Goal: Information Seeking & Learning: Learn about a topic

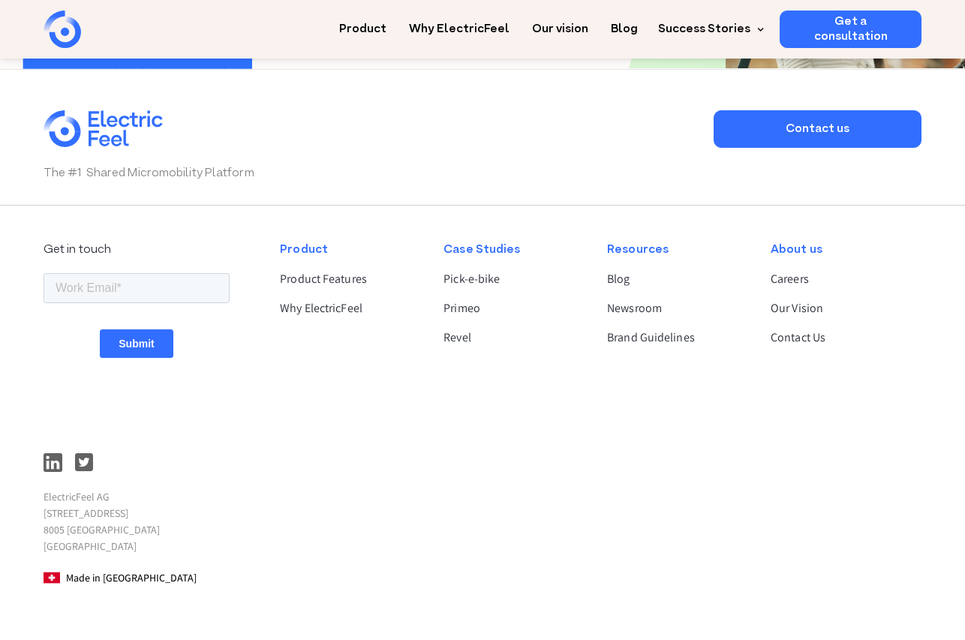
scroll to position [3947, 0]
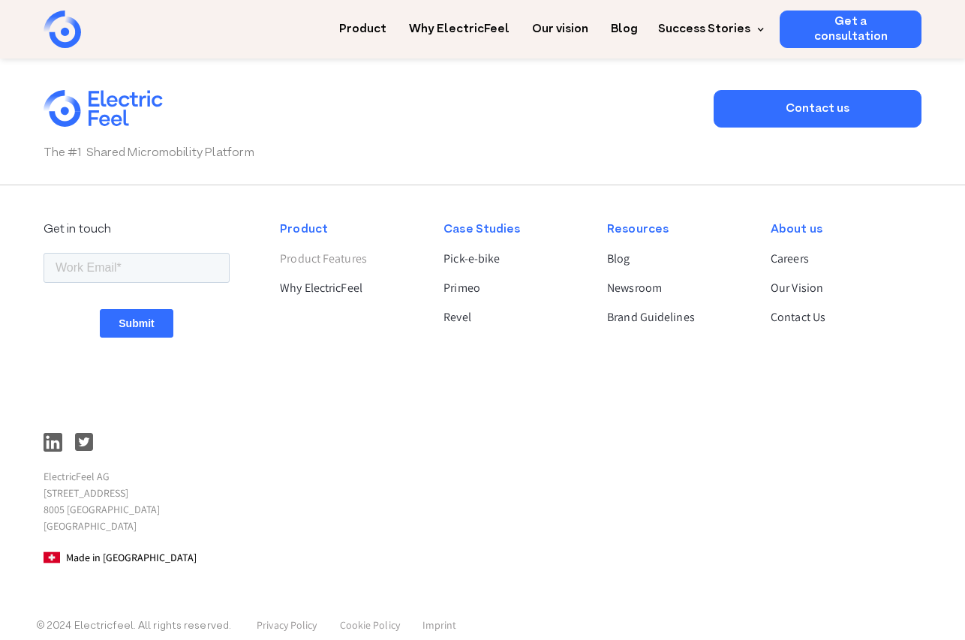
click at [344, 255] on link "Product Features" at bounding box center [349, 259] width 138 height 18
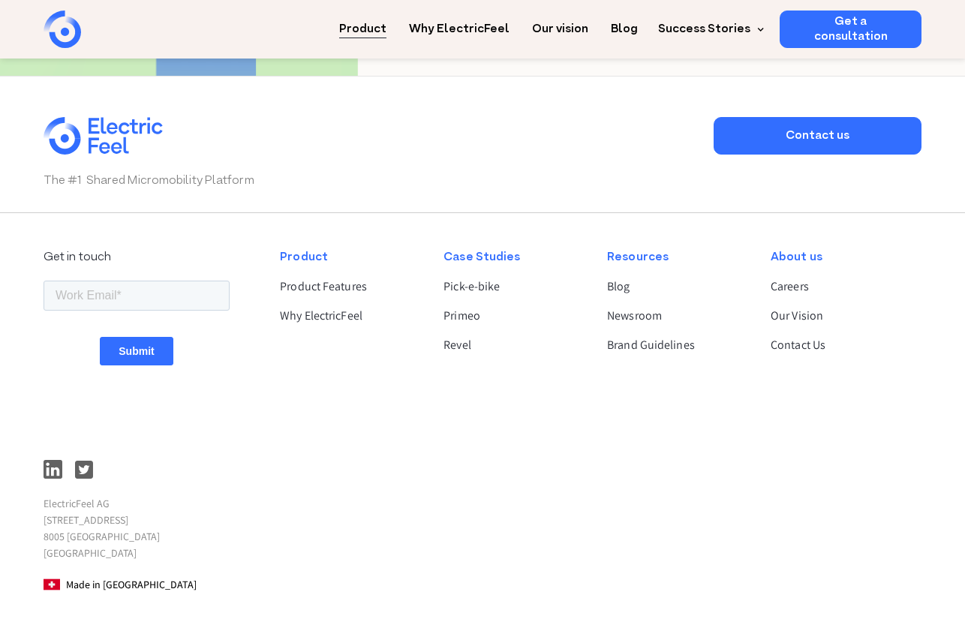
scroll to position [3007, 0]
click at [620, 278] on link "Blog" at bounding box center [676, 287] width 138 height 18
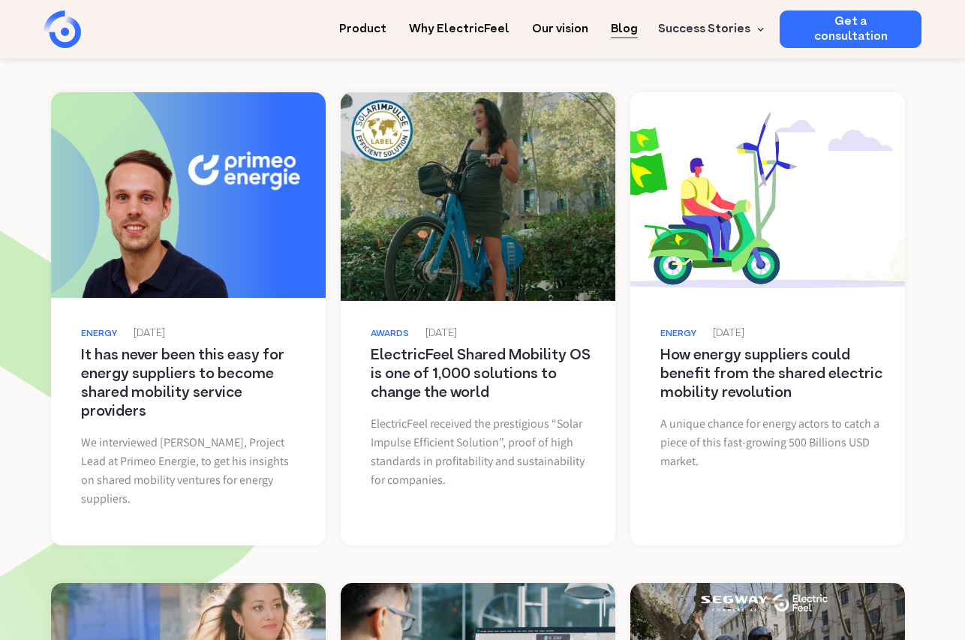
click at [459, 180] on link at bounding box center [478, 195] width 283 height 212
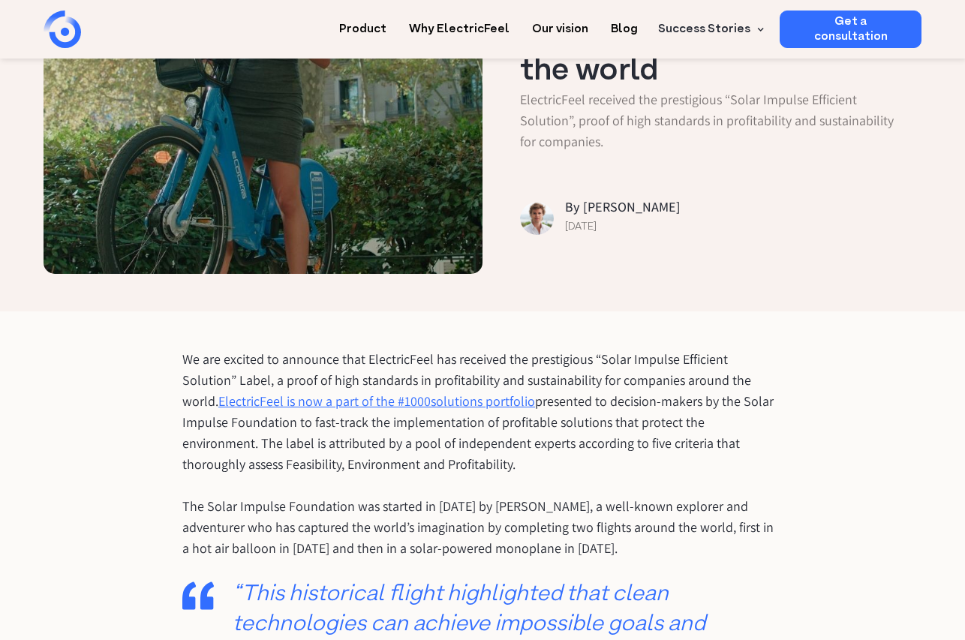
scroll to position [186, 0]
